Goal: Task Accomplishment & Management: Use online tool/utility

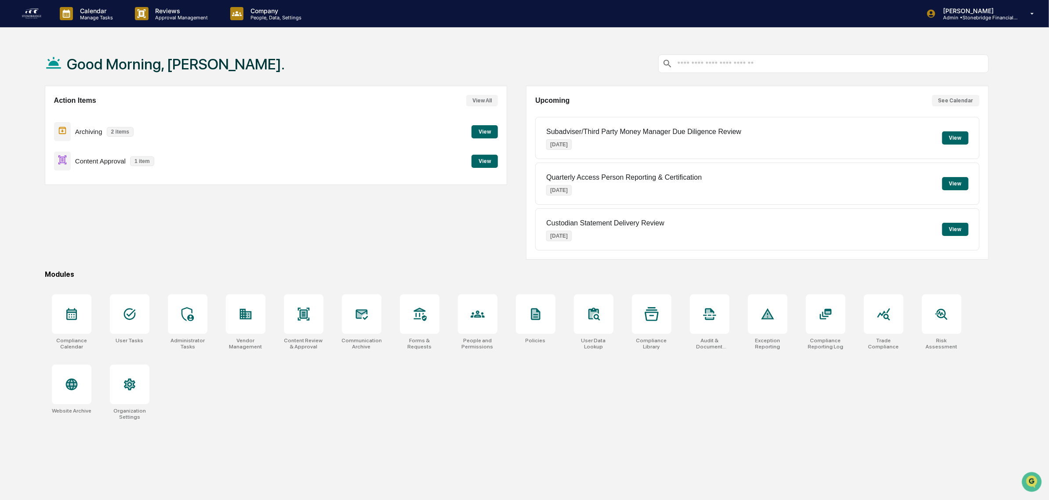
click at [488, 163] on button "View" at bounding box center [484, 161] width 26 height 13
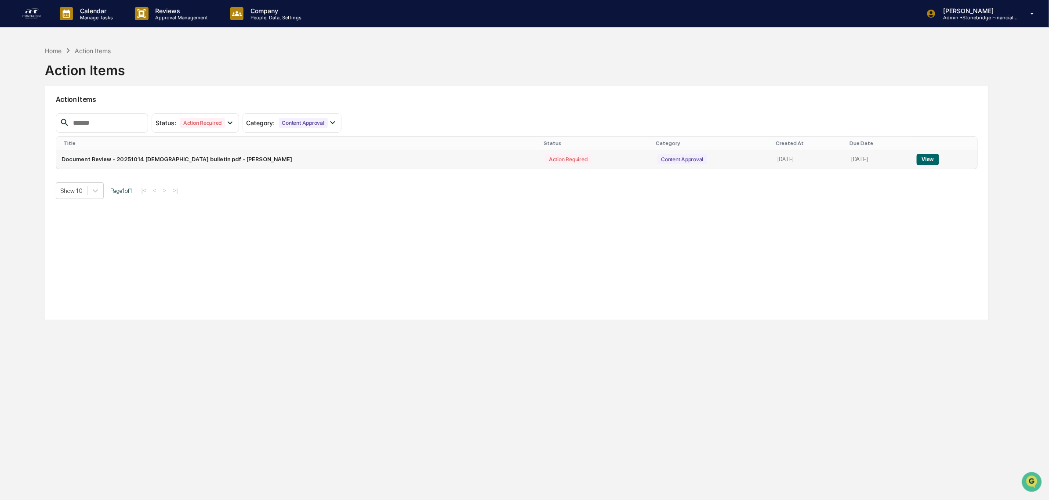
click at [932, 159] on button "View" at bounding box center [927, 159] width 22 height 11
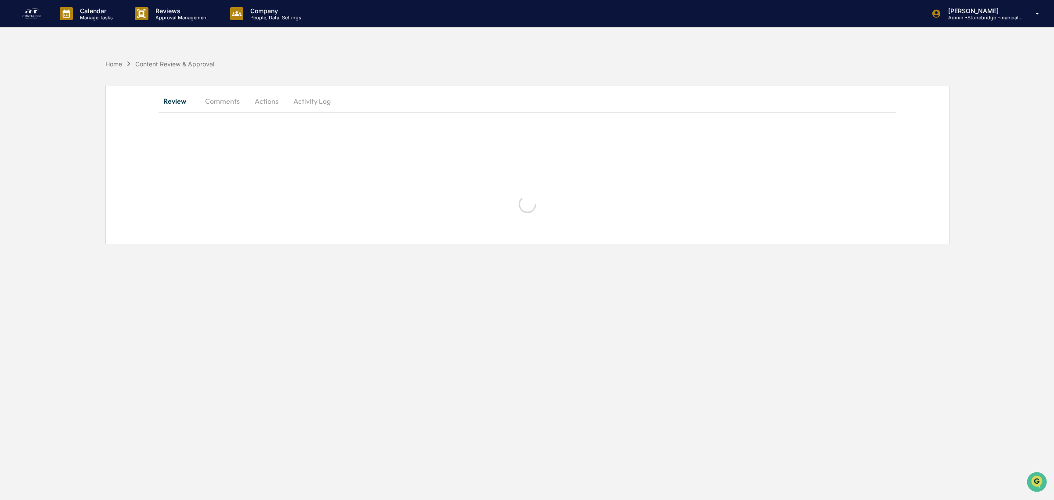
click at [919, 159] on div "Review Comments Actions Activity Log" at bounding box center [527, 165] width 844 height 159
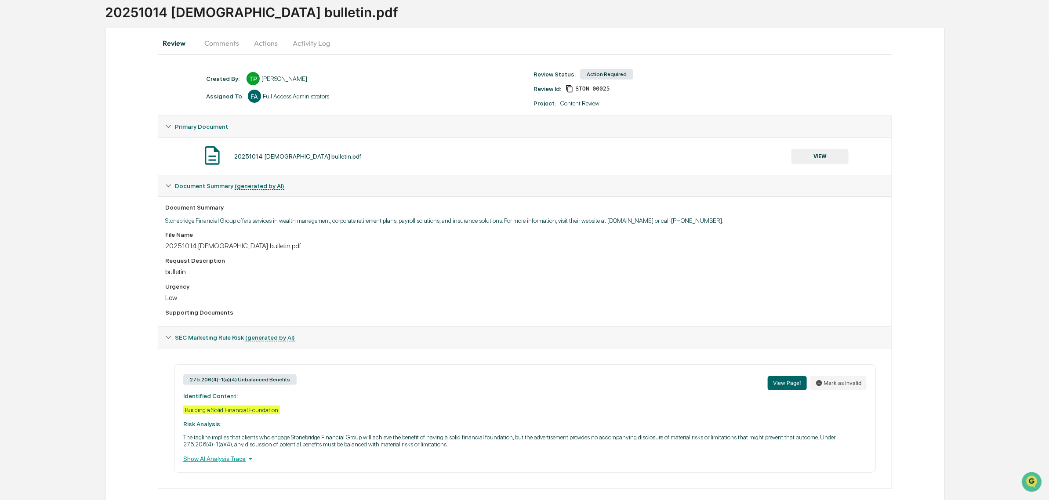
scroll to position [80, 0]
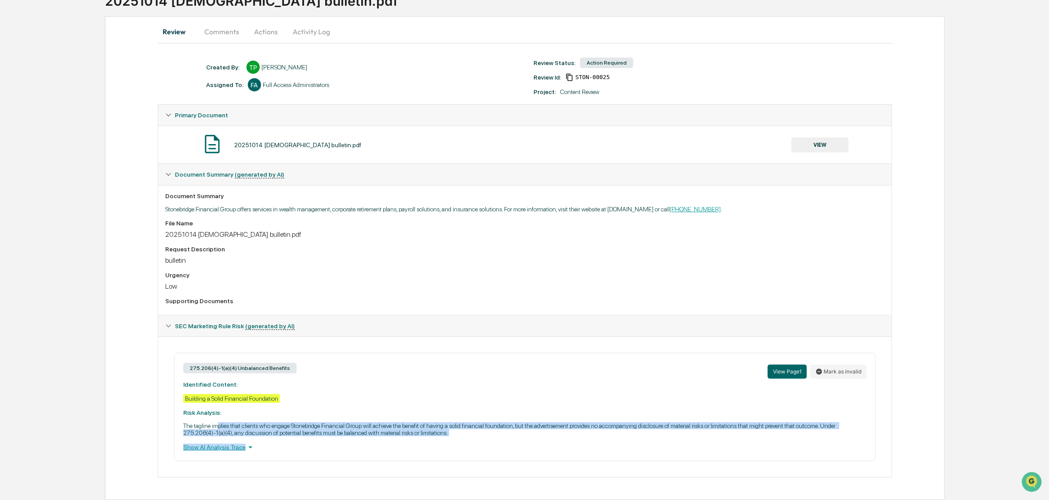
drag, startPoint x: 217, startPoint y: 427, endPoint x: 308, endPoint y: 449, distance: 93.0
click at [308, 449] on div "275.206(4)-1(a)(4) Unbalanced Benefits View Page 1 Mark as invalid Identified C…" at bounding box center [525, 407] width 702 height 109
click at [302, 434] on p "The tagline implies that clients who engage Stonebridge Financial Group will ac…" at bounding box center [524, 429] width 683 height 14
drag, startPoint x: 242, startPoint y: 419, endPoint x: 451, endPoint y: 431, distance: 209.0
click at [474, 438] on div "275.206(4)-1(a)(4) Unbalanced Benefits View Page 1 Mark as invalid Identified C…" at bounding box center [525, 407] width 702 height 109
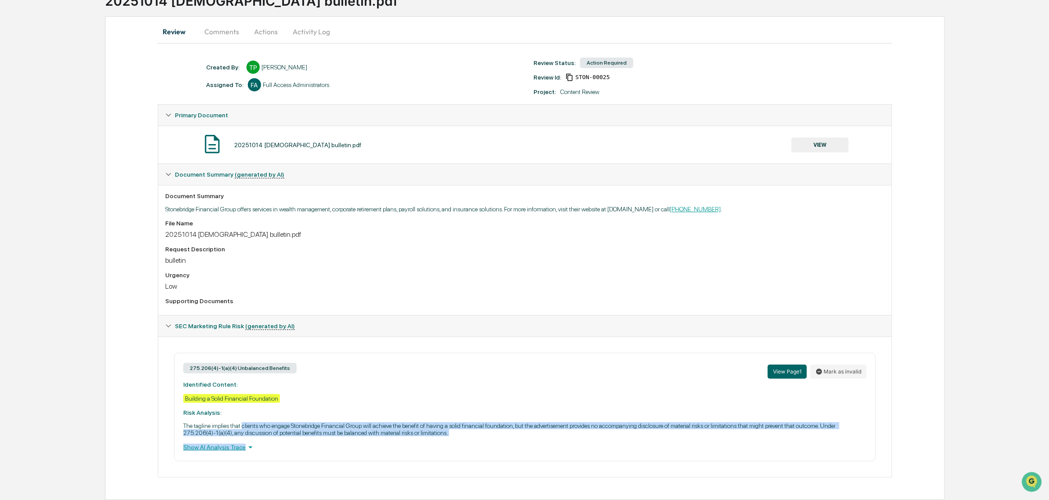
click at [449, 430] on p "The tagline implies that clients who engage Stonebridge Financial Group will ac…" at bounding box center [524, 429] width 683 height 14
drag, startPoint x: 447, startPoint y: 433, endPoint x: 260, endPoint y: 417, distance: 188.2
click at [260, 417] on div "275.206(4)-1(a)(4) Unbalanced Benefits View Page 1 Mark as invalid Identified C…" at bounding box center [525, 407] width 702 height 109
drag, startPoint x: 201, startPoint y: 395, endPoint x: 357, endPoint y: 445, distance: 163.2
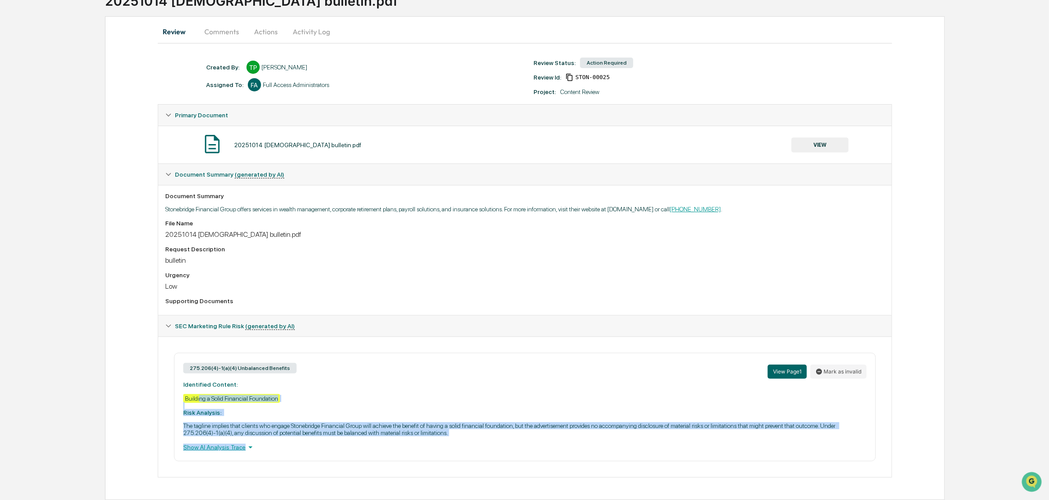
click at [357, 445] on div "275.206(4)-1(a)(4) Unbalanced Benefits View Page 1 Mark as invalid Identified C…" at bounding box center [525, 407] width 702 height 109
click at [357, 445] on div "Show AI Analysis Trace" at bounding box center [524, 447] width 683 height 10
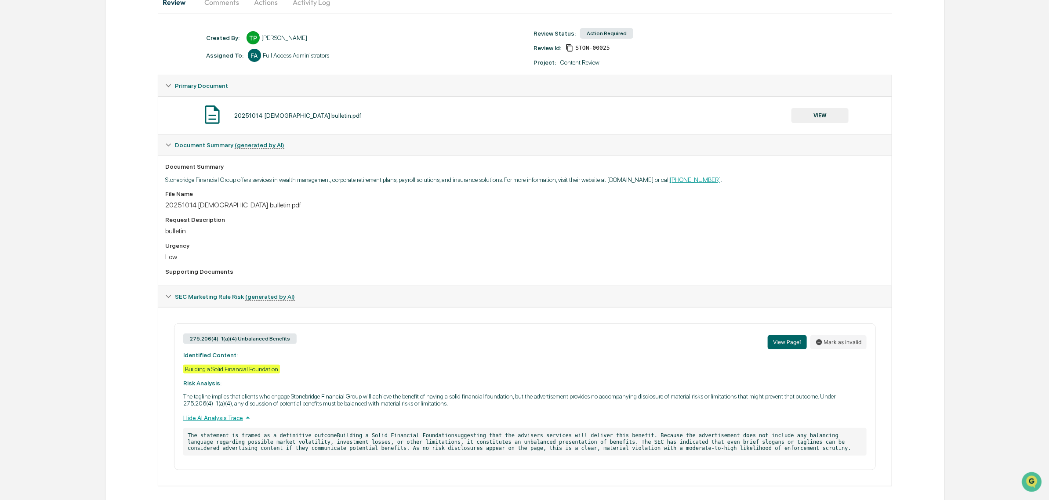
scroll to position [117, 0]
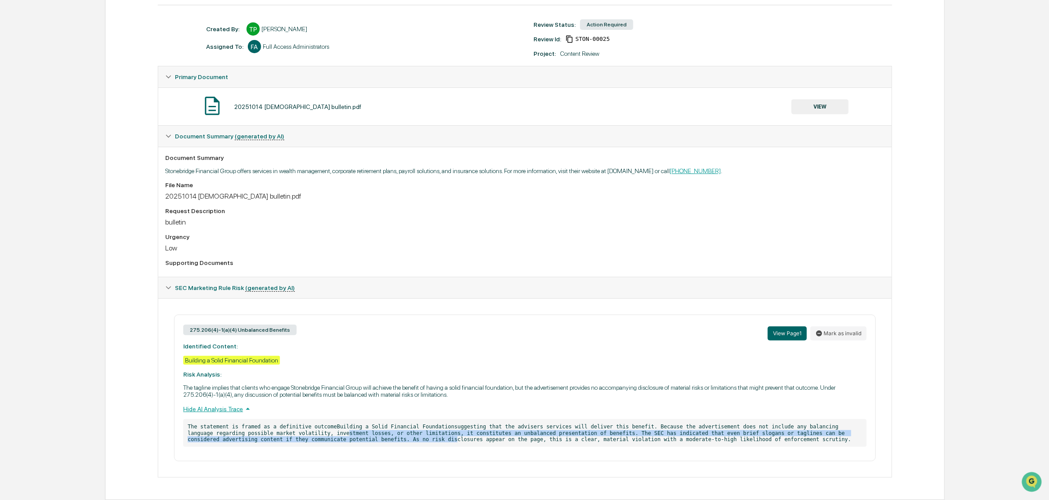
drag, startPoint x: 280, startPoint y: 431, endPoint x: 321, endPoint y: 443, distance: 42.5
click at [321, 443] on p "The statement is framed as a definitive outcomeBuilding a Solid Financial Found…" at bounding box center [524, 433] width 683 height 28
click at [321, 444] on p "The statement is framed as a definitive outcomeBuilding a Solid Financial Found…" at bounding box center [524, 433] width 683 height 28
drag, startPoint x: 370, startPoint y: 436, endPoint x: 368, endPoint y: 431, distance: 5.7
click at [369, 432] on p "The statement is framed as a definitive outcomeBuilding a Solid Financial Found…" at bounding box center [524, 433] width 683 height 28
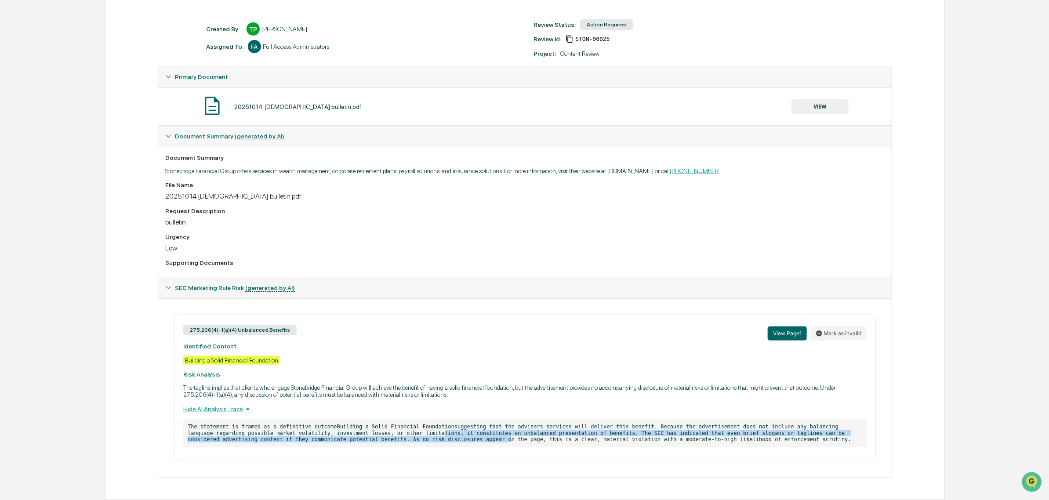
click at [367, 431] on p "The statement is framed as a definitive outcomeBuilding a Solid Financial Found…" at bounding box center [524, 433] width 683 height 28
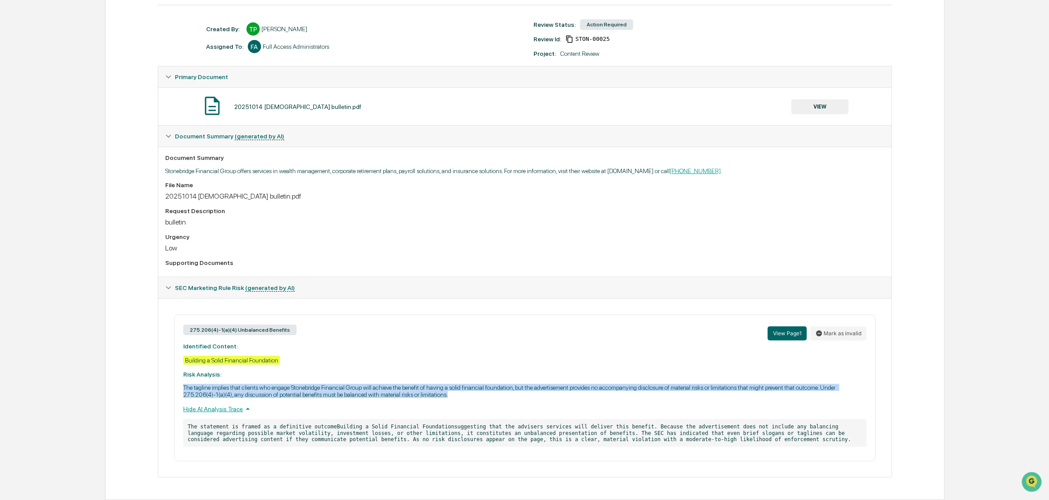
drag, startPoint x: 379, startPoint y: 370, endPoint x: 512, endPoint y: 394, distance: 135.4
click at [512, 394] on div "275.206(4)-1(a)(4) Unbalanced Benefits View Page 1 Mark as invalid Identified C…" at bounding box center [525, 388] width 702 height 147
click at [512, 394] on p "The tagline implies that clients who engage Stonebridge Financial Group will ac…" at bounding box center [524, 391] width 683 height 14
drag, startPoint x: 512, startPoint y: 394, endPoint x: 512, endPoint y: 385, distance: 9.7
click at [512, 385] on p "The tagline implies that clients who engage Stonebridge Financial Group will ac…" at bounding box center [524, 391] width 683 height 14
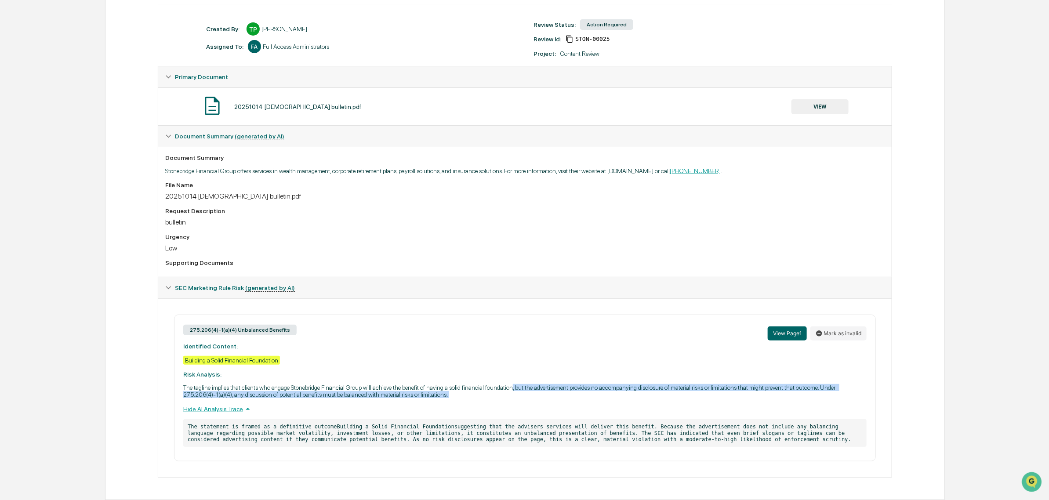
click at [512, 385] on p "The tagline implies that clients who engage Stonebridge Financial Group will ac…" at bounding box center [524, 391] width 683 height 14
drag, startPoint x: 503, startPoint y: 385, endPoint x: 640, endPoint y: 409, distance: 138.3
click at [640, 409] on div "275.206(4)-1(a)(4) Unbalanced Benefits View Page 1 Mark as invalid Identified C…" at bounding box center [525, 388] width 702 height 147
click at [640, 409] on div "Hide AI Analysis Trace" at bounding box center [524, 409] width 683 height 10
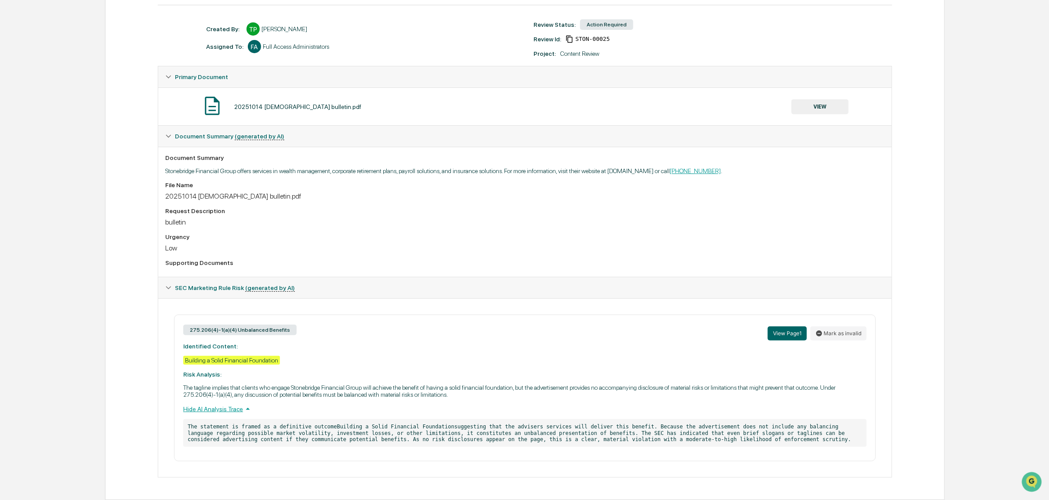
scroll to position [80, 0]
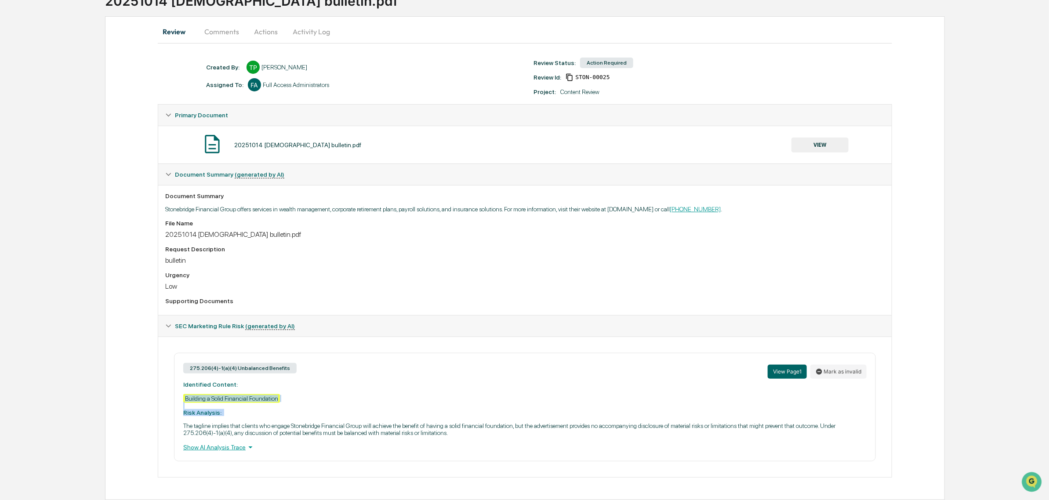
drag, startPoint x: 640, startPoint y: 409, endPoint x: 631, endPoint y: 398, distance: 14.4
click at [631, 398] on div "275.206(4)-1(a)(4) Unbalanced Benefits View Page 1 Mark as invalid Identified C…" at bounding box center [525, 407] width 702 height 109
drag, startPoint x: 646, startPoint y: 430, endPoint x: 810, endPoint y: 442, distance: 165.2
click at [810, 442] on div "275.206(4)-1(a)(4) Unbalanced Benefits View Page 1 Mark as invalid Identified C…" at bounding box center [525, 407] width 702 height 109
click at [810, 442] on div "Show AI Analysis Trace" at bounding box center [524, 447] width 683 height 10
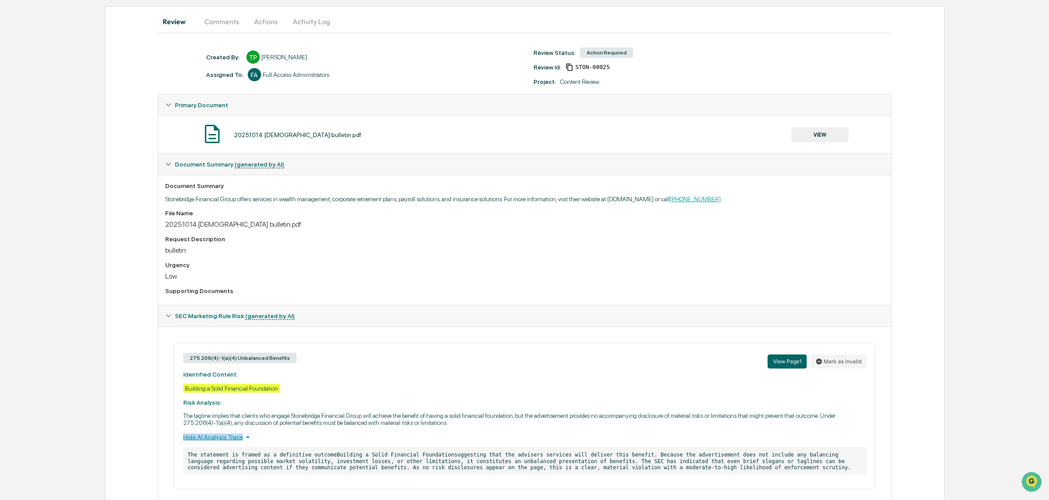
scroll to position [117, 0]
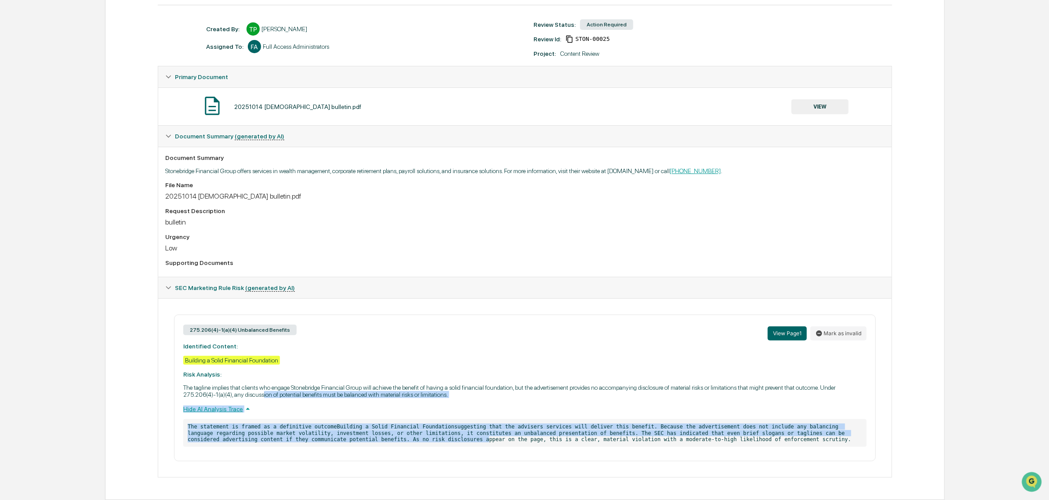
drag, startPoint x: 267, startPoint y: 398, endPoint x: 350, endPoint y: 465, distance: 107.2
click at [350, 465] on div "275.206(4)-1(a)(4) Unbalanced Benefits View Page 1 Mark as invalid Identified C…" at bounding box center [524, 387] width 733 height 179
click at [319, 405] on div "Hide AI Analysis Trace" at bounding box center [524, 409] width 683 height 10
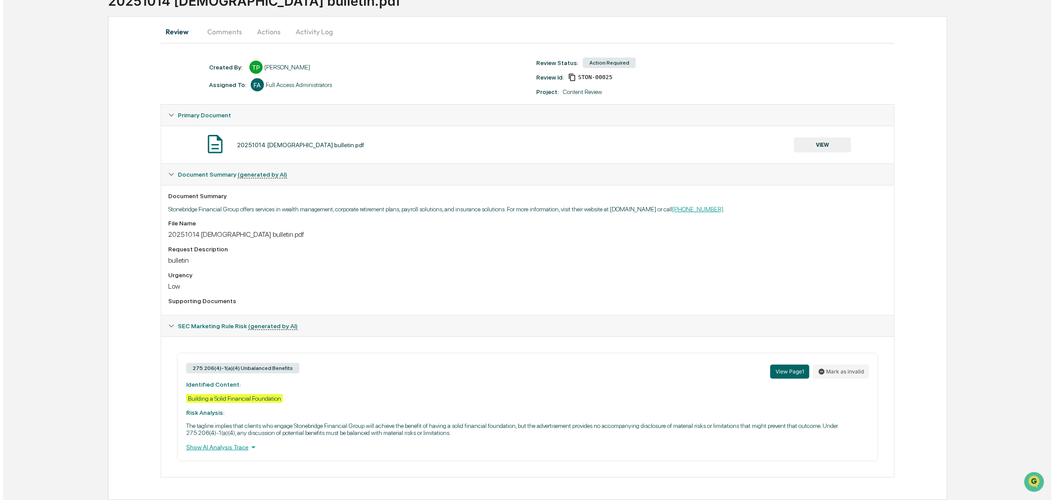
scroll to position [0, 0]
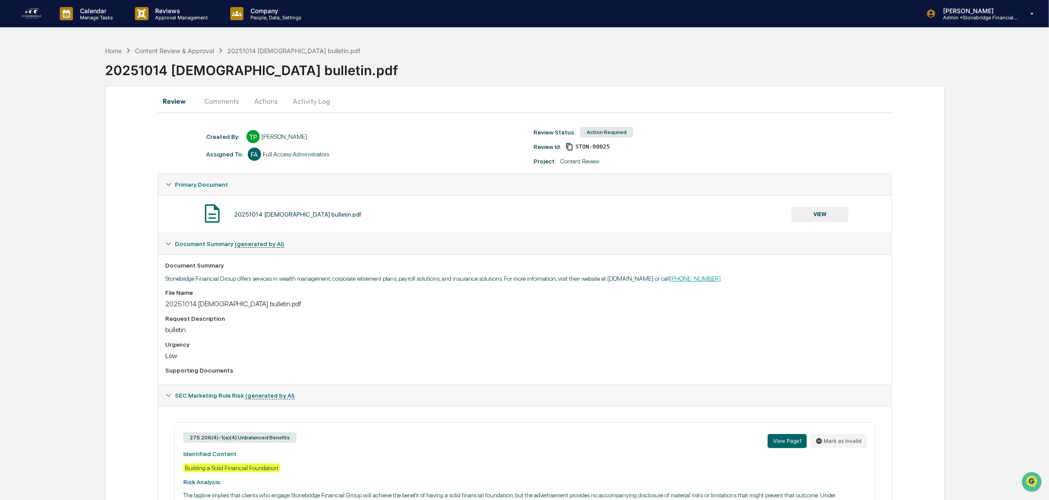
click at [268, 106] on button "Actions" at bounding box center [266, 100] width 40 height 21
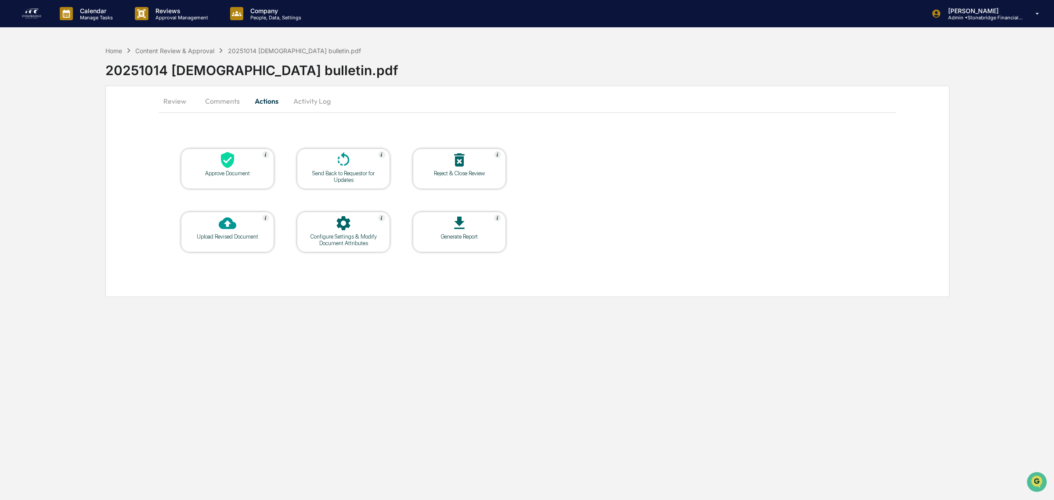
click at [281, 182] on table "Approve Document Send Back to Requestor for Updates Reject & Close Review Uploa…" at bounding box center [344, 200] width 370 height 148
click at [230, 170] on div at bounding box center [228, 160] width 88 height 19
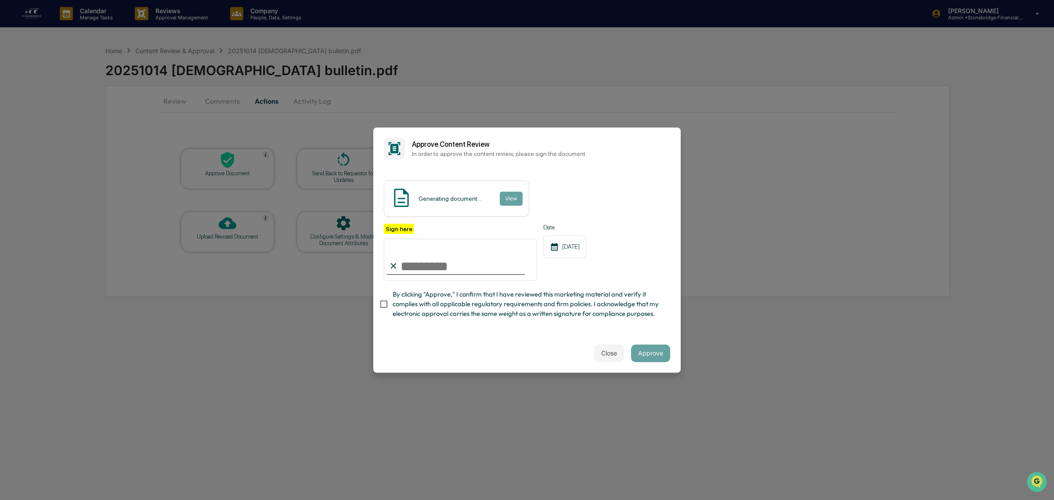
click at [411, 304] on span "By clicking "Approve," I confirm that I have reviewed this marketing material a…" at bounding box center [528, 303] width 271 height 29
click at [412, 257] on input "Sign here" at bounding box center [460, 260] width 153 height 42
type input "**********"
click at [616, 330] on div "**********" at bounding box center [527, 252] width 308 height 164
click at [508, 192] on button "View" at bounding box center [510, 199] width 23 height 14
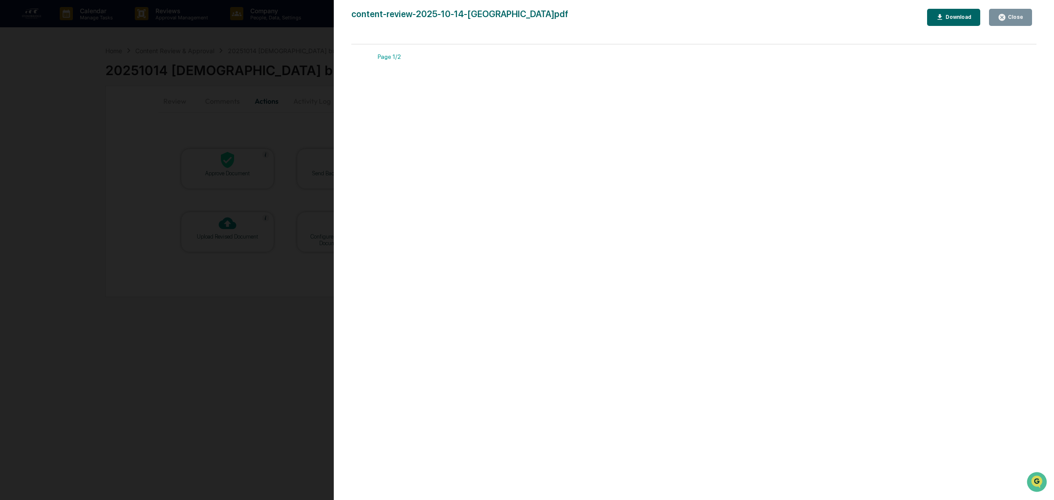
click at [1018, 21] on div "Close" at bounding box center [1010, 17] width 25 height 8
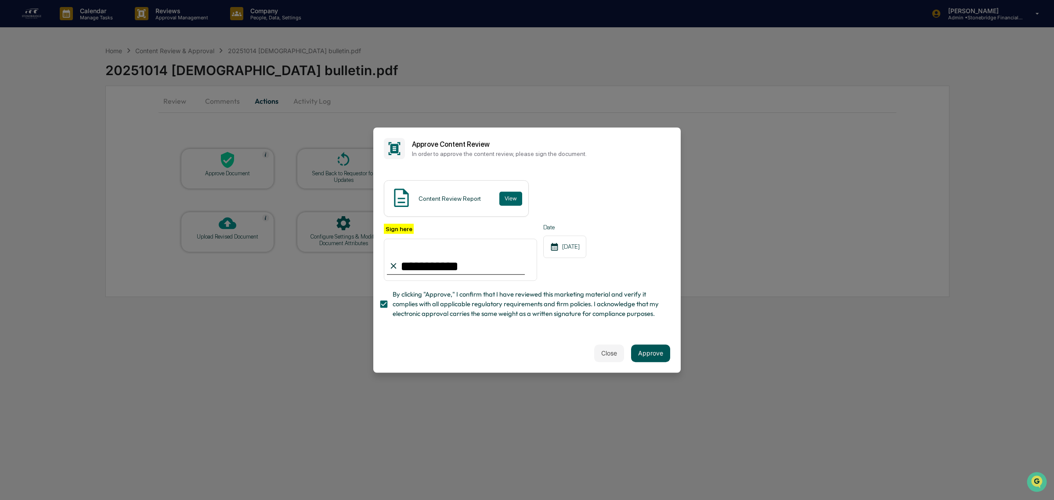
click at [635, 352] on button "Approve" at bounding box center [650, 353] width 39 height 18
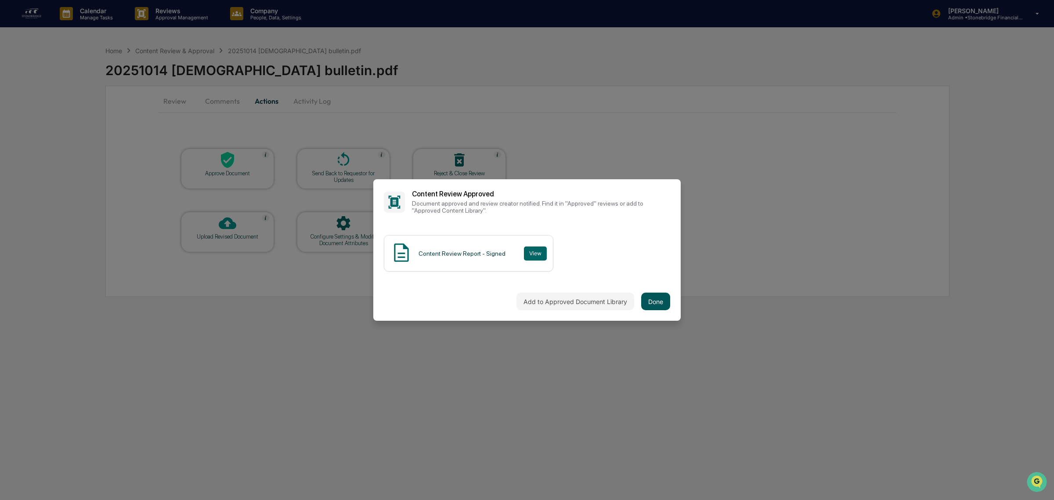
click at [644, 300] on button "Done" at bounding box center [655, 302] width 29 height 18
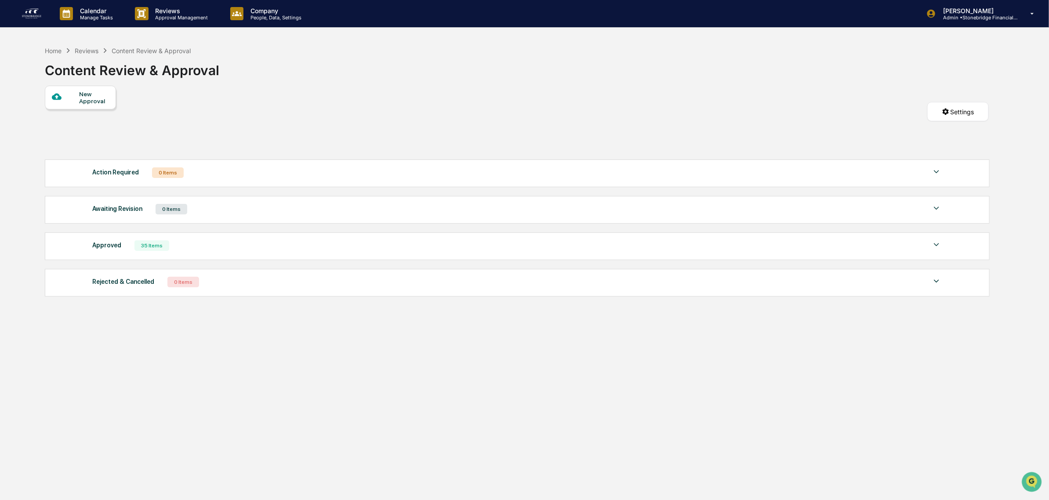
click at [36, 12] on img at bounding box center [31, 14] width 21 height 14
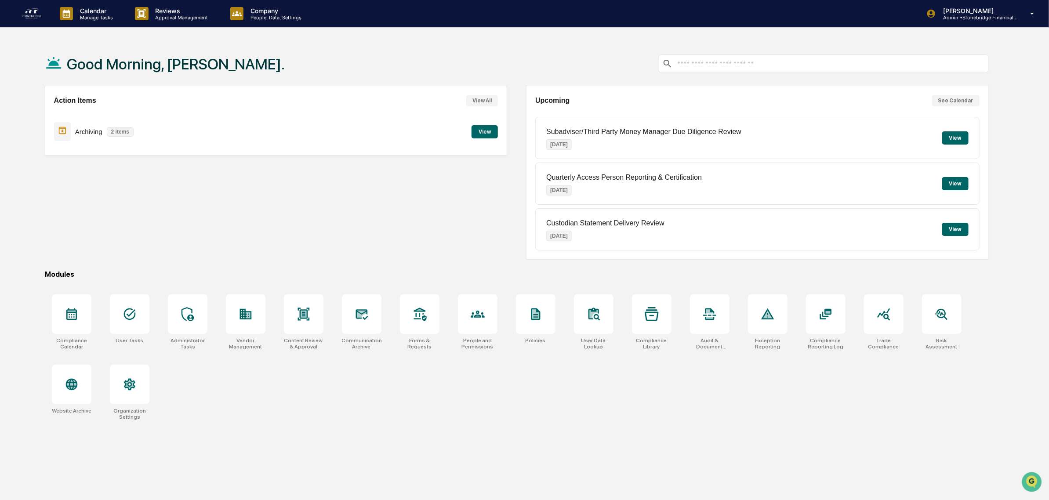
click at [476, 131] on button "View" at bounding box center [484, 131] width 26 height 13
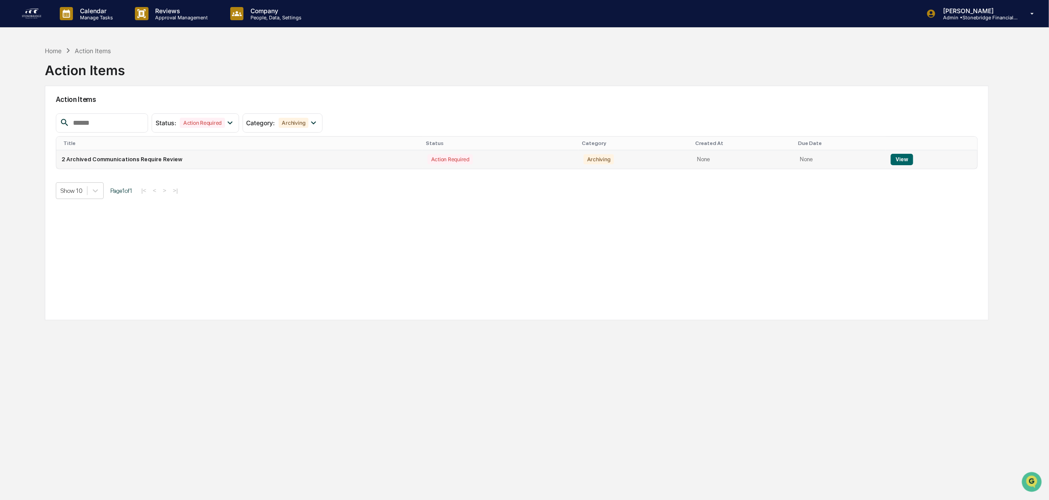
click at [403, 153] on td "2 Archived Communications Require Review" at bounding box center [239, 159] width 366 height 18
click at [897, 159] on button "View" at bounding box center [901, 159] width 22 height 11
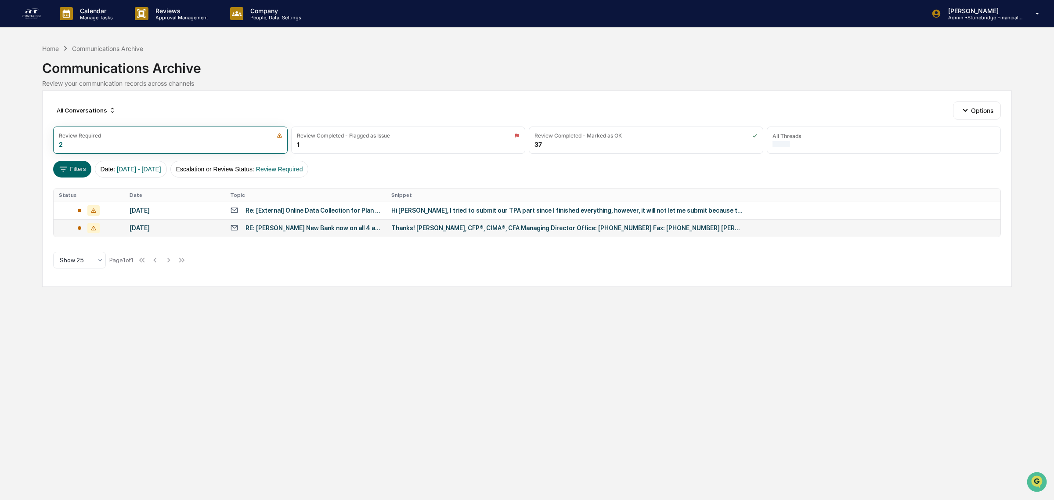
click at [293, 223] on td "RE: [PERSON_NAME] New Bank now on all 4 accounts" at bounding box center [305, 228] width 161 height 18
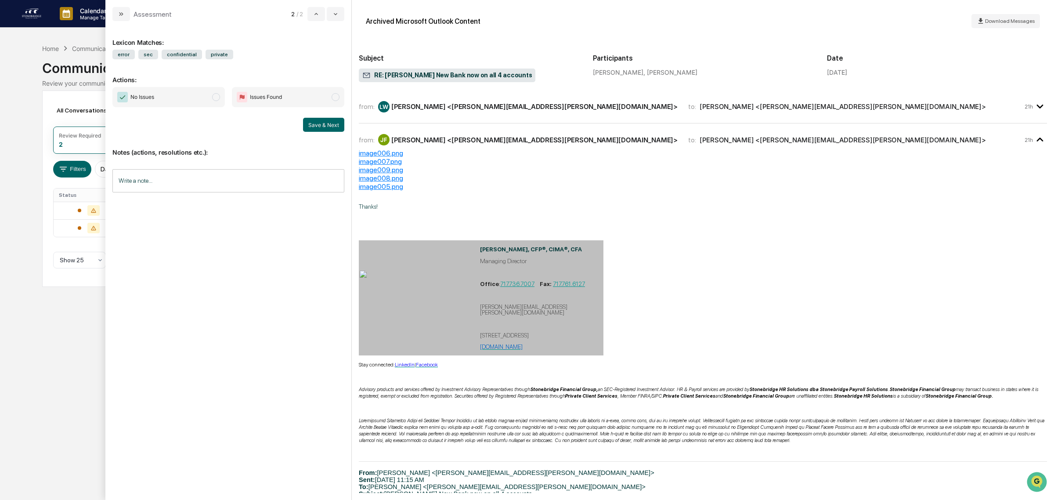
click at [442, 109] on div "[PERSON_NAME] <[PERSON_NAME][EMAIL_ADDRESS][PERSON_NAME][DOMAIN_NAME]>" at bounding box center [534, 106] width 286 height 8
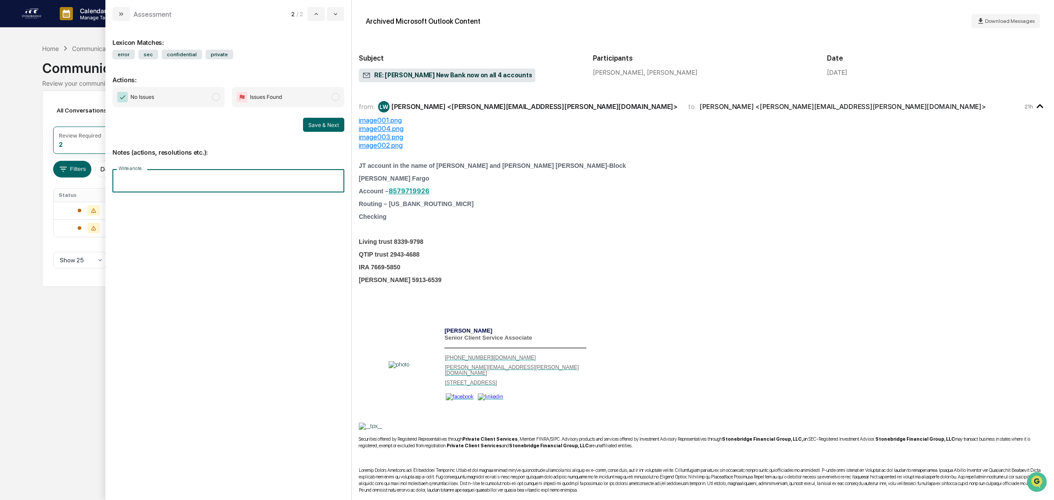
click at [260, 179] on input "Write a note..." at bounding box center [228, 180] width 232 height 23
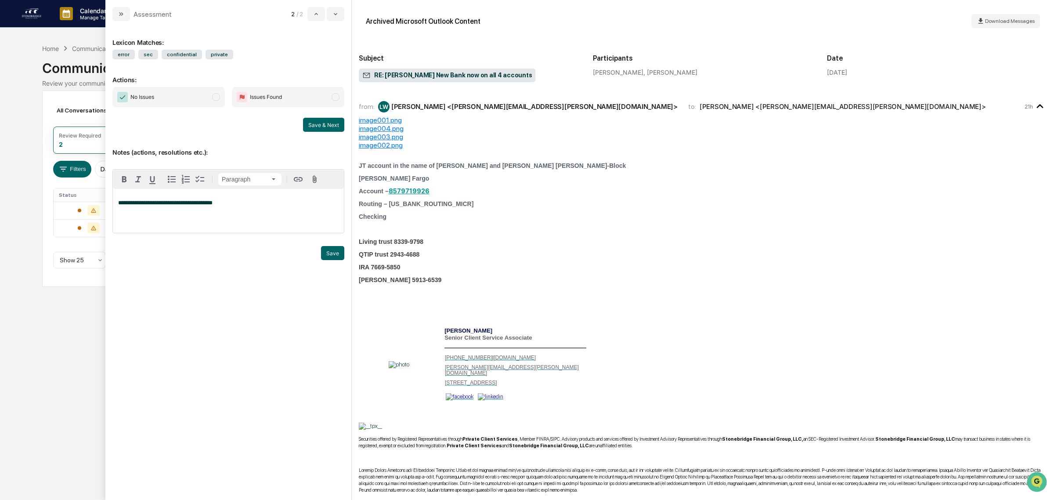
drag, startPoint x: 216, startPoint y: 97, endPoint x: 215, endPoint y: 106, distance: 8.8
click at [216, 97] on span "modal" at bounding box center [216, 97] width 8 height 8
click at [334, 255] on button "Save" at bounding box center [332, 253] width 23 height 14
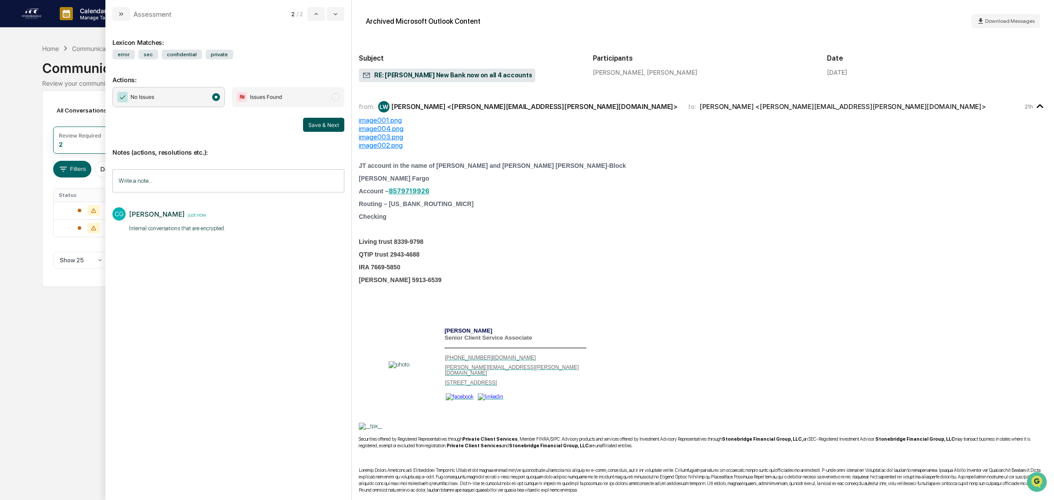
click at [330, 127] on button "Save & Next" at bounding box center [323, 125] width 41 height 14
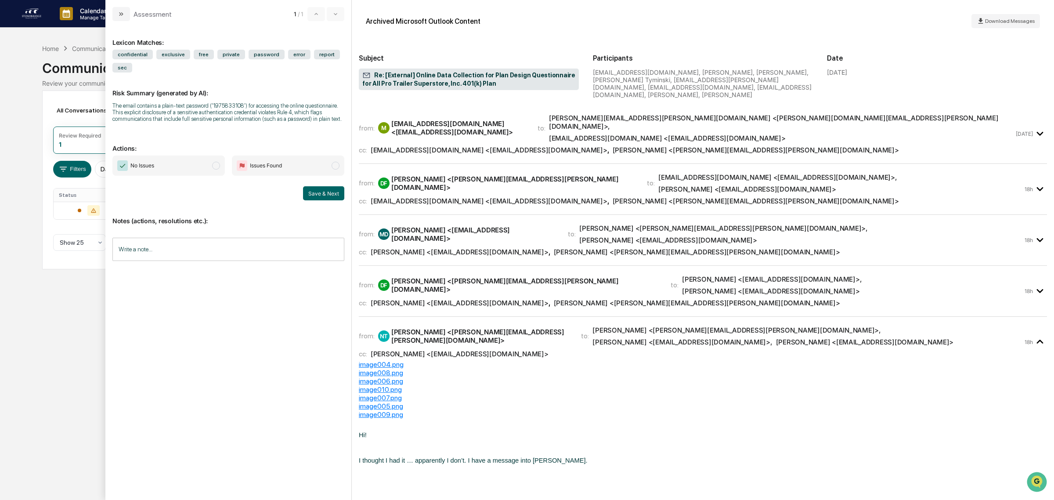
click at [201, 244] on input "Write a note..." at bounding box center [228, 249] width 232 height 23
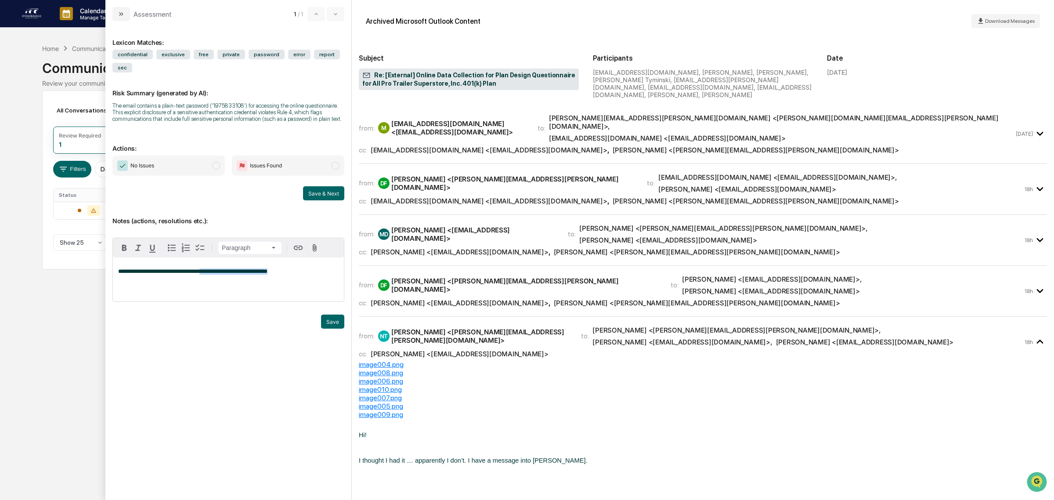
drag, startPoint x: 285, startPoint y: 282, endPoint x: 202, endPoint y: 283, distance: 82.6
click at [202, 283] on div "**********" at bounding box center [228, 279] width 231 height 44
click at [212, 287] on div "**********" at bounding box center [228, 279] width 231 height 44
drag, startPoint x: 215, startPoint y: 284, endPoint x: 206, endPoint y: 280, distance: 10.4
click at [202, 277] on div "**********" at bounding box center [228, 279] width 231 height 44
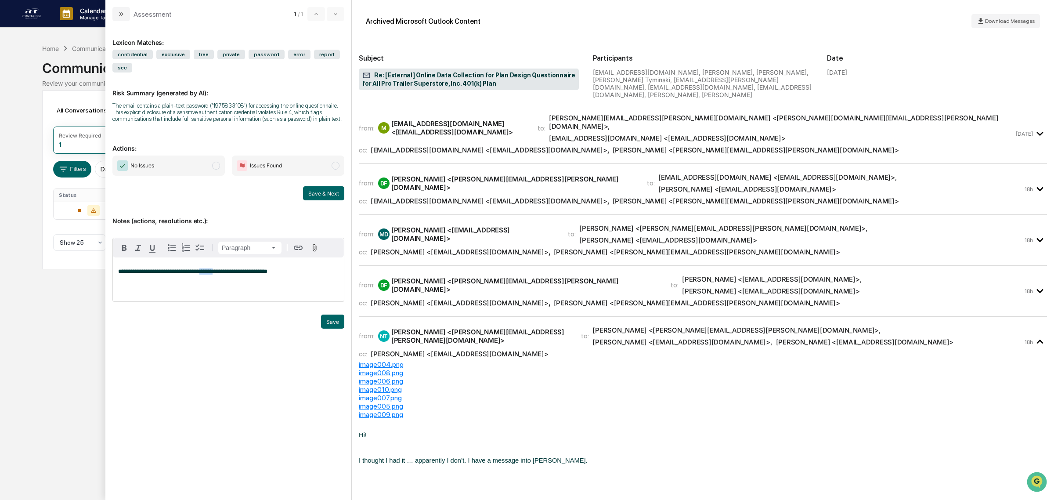
click at [212, 288] on div "**********" at bounding box center [228, 279] width 231 height 44
drag, startPoint x: 254, startPoint y: 269, endPoint x: 205, endPoint y: 270, distance: 49.2
click at [205, 270] on div "**********" at bounding box center [228, 279] width 231 height 44
click at [206, 165] on span "No Issues" at bounding box center [168, 166] width 112 height 20
click at [334, 328] on button "Save" at bounding box center [332, 322] width 23 height 14
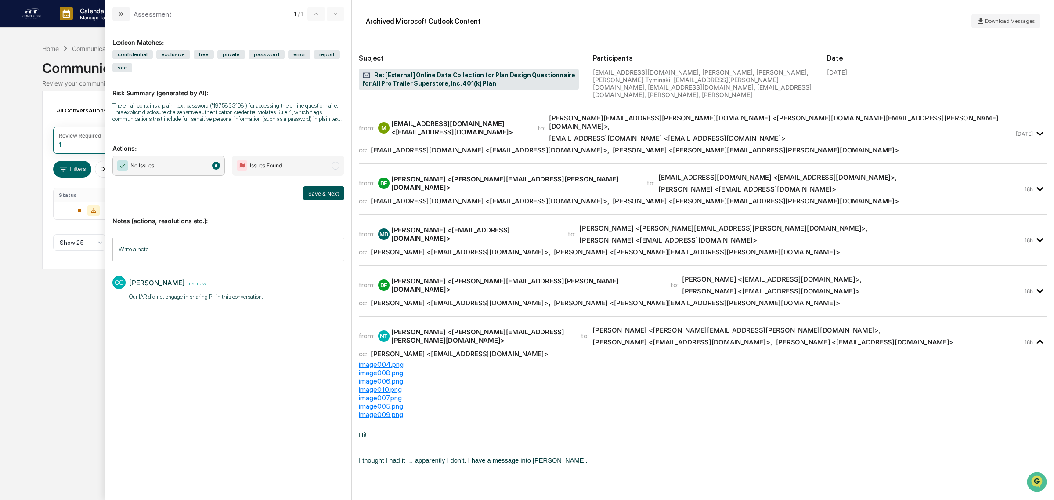
drag, startPoint x: 326, startPoint y: 199, endPoint x: 327, endPoint y: 194, distance: 4.7
click at [326, 198] on button "Save & Next" at bounding box center [323, 193] width 41 height 14
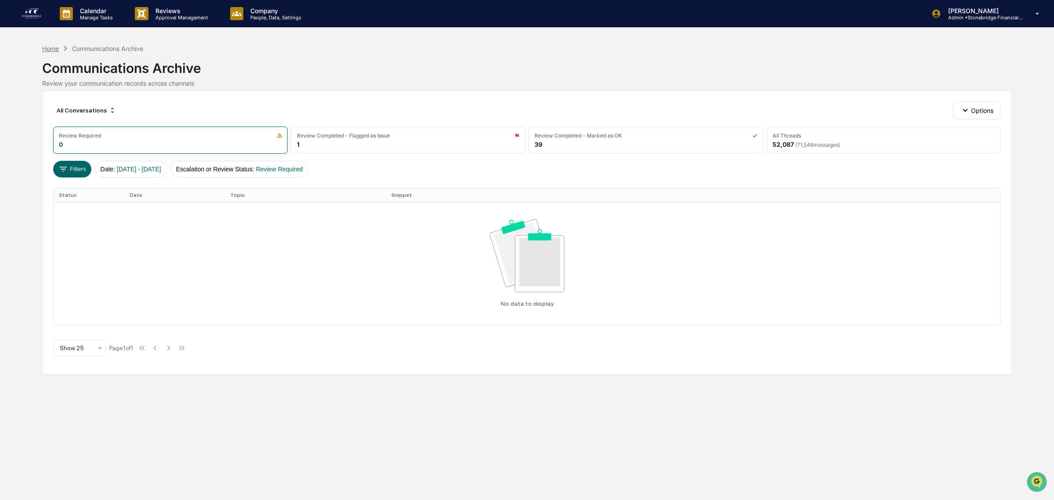
click at [44, 49] on div "Home" at bounding box center [50, 48] width 17 height 7
